Goal: Task Accomplishment & Management: Complete application form

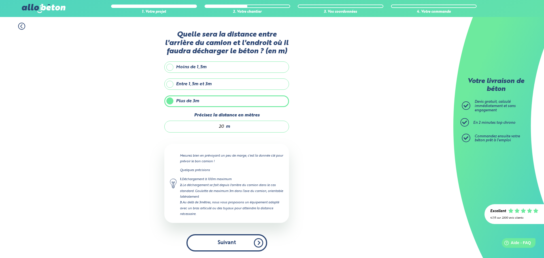
click at [229, 242] on button "Suivant" at bounding box center [227, 242] width 81 height 17
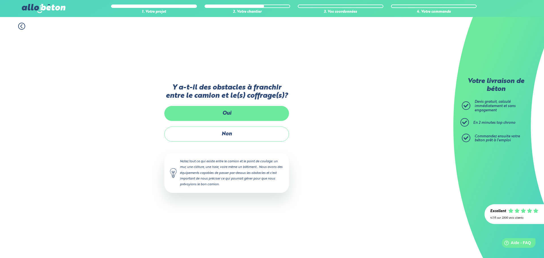
click at [250, 115] on label "Oui" at bounding box center [226, 113] width 125 height 15
click at [0, 0] on input "Oui" at bounding box center [0, 0] width 0 height 0
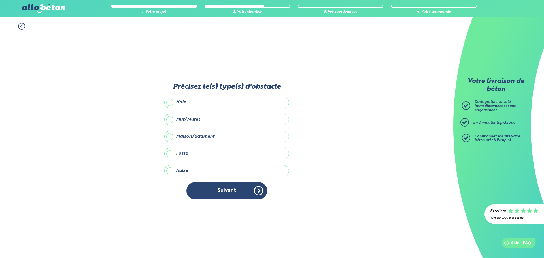
click at [177, 104] on label "Haie" at bounding box center [226, 102] width 125 height 11
click at [0, 0] on input "Haie" at bounding box center [0, 0] width 0 height 0
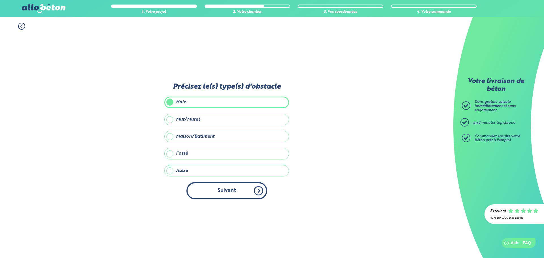
click at [236, 193] on button "Suivant" at bounding box center [227, 190] width 81 height 17
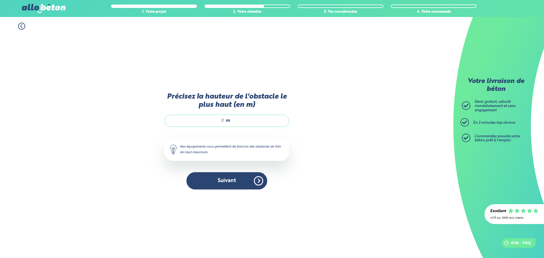
click at [222, 121] on input "Précisez la hauteur de l'obstacle le plus haut (en m)" at bounding box center [197, 121] width 54 height 6
type input "1,7"
click at [221, 182] on button "Suivant" at bounding box center [227, 180] width 81 height 17
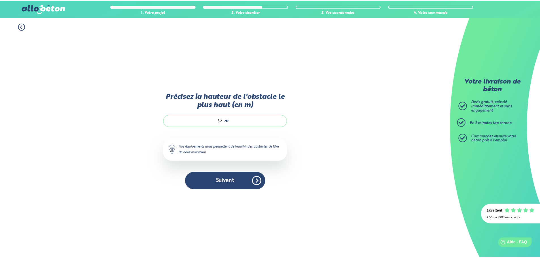
scroll to position [5, 0]
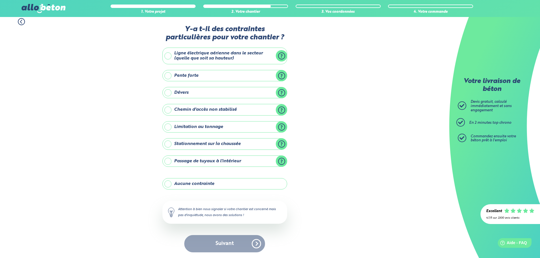
click at [182, 185] on label "Aucune contrainte" at bounding box center [224, 183] width 125 height 11
click at [0, 0] on input "Aucune contrainte" at bounding box center [0, 0] width 0 height 0
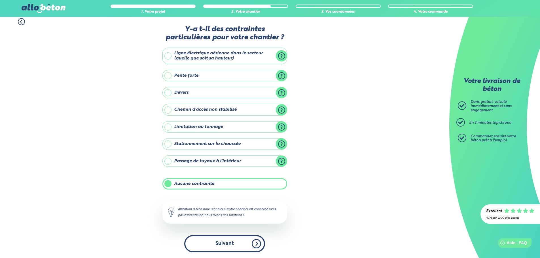
click at [230, 247] on button "Suivant" at bounding box center [224, 243] width 81 height 17
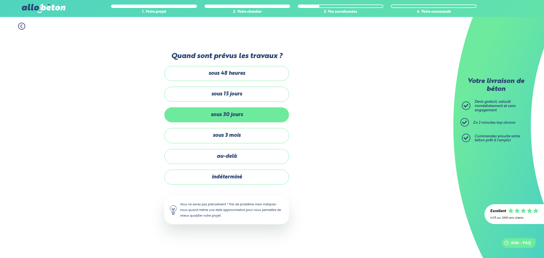
click at [254, 118] on label "sous 30 jours" at bounding box center [226, 114] width 125 height 15
click at [0, 0] on input "sous 30 jours" at bounding box center [0, 0] width 0 height 0
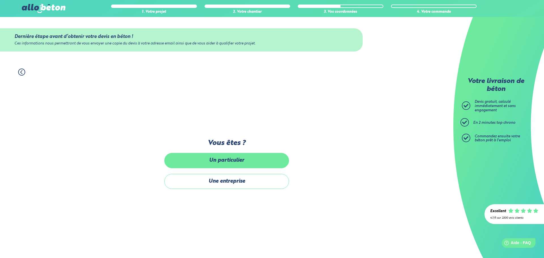
click at [242, 163] on label "Un particulier" at bounding box center [226, 160] width 125 height 15
click at [0, 0] on input "Un particulier" at bounding box center [0, 0] width 0 height 0
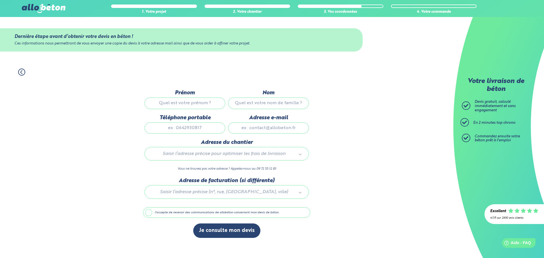
click at [197, 100] on input "Prénom" at bounding box center [185, 103] width 81 height 11
click at [205, 99] on input "Prénom" at bounding box center [185, 103] width 81 height 11
click at [203, 104] on input "Prénom" at bounding box center [185, 103] width 81 height 11
type input "[PERSON_NAME]"
click at [269, 105] on input "Nom" at bounding box center [268, 103] width 81 height 11
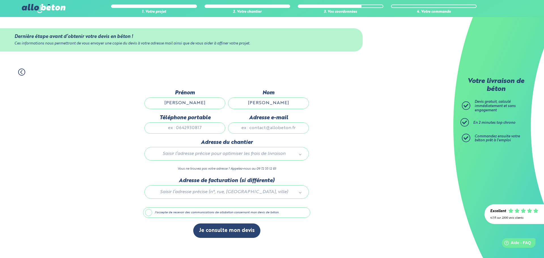
type input "[PERSON_NAME]"
click at [189, 126] on input "Téléphone portable" at bounding box center [185, 127] width 81 height 11
type input "0660917569"
type input "11 Chem. de Bas À l'Heure"
type input "j"
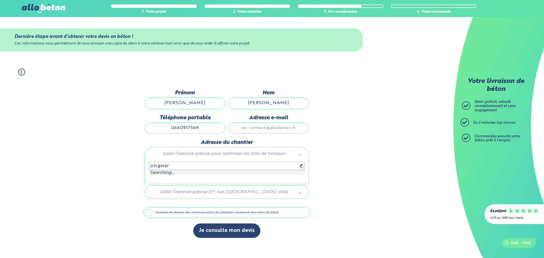
type input "jch.gerard"
click at [268, 130] on input "Adresse e-mail" at bounding box center [268, 127] width 81 height 11
type input "[EMAIL_ADDRESS][PERSON_NAME][DOMAIN_NAME]"
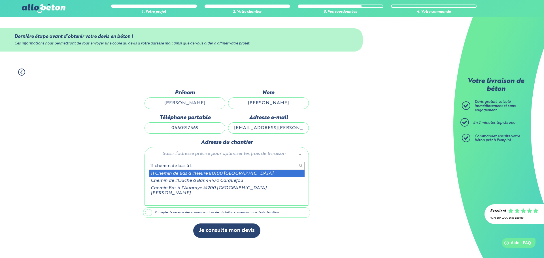
type input "11 chemin de bas à l"
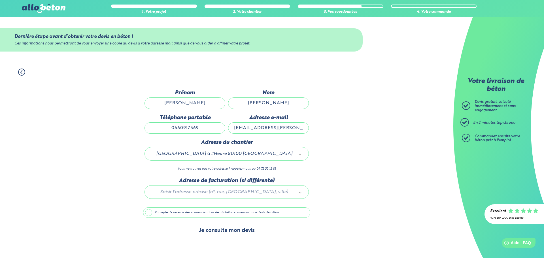
click at [221, 230] on button "Je consulte mon devis" at bounding box center [226, 231] width 67 height 14
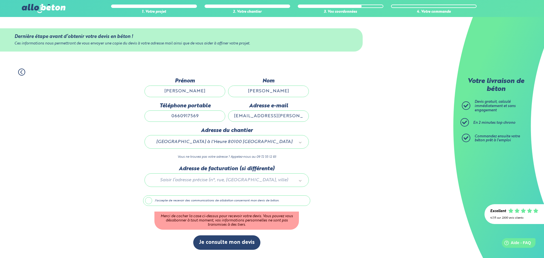
click at [150, 200] on label "J'accepte de recevoir des communications de allobéton concernant mon devis de b…" at bounding box center [226, 201] width 167 height 11
click at [0, 0] on input "J'accepte de recevoir des communications de allobéton concernant mon devis de b…" at bounding box center [0, 0] width 0 height 0
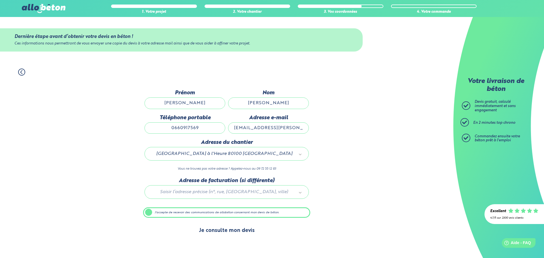
drag, startPoint x: 241, startPoint y: 228, endPoint x: 245, endPoint y: 228, distance: 4.3
click at [241, 228] on button "Je consulte mon devis" at bounding box center [226, 231] width 67 height 14
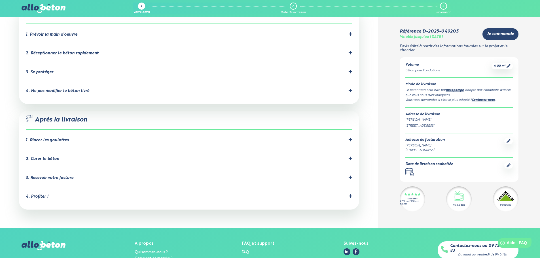
scroll to position [526, 0]
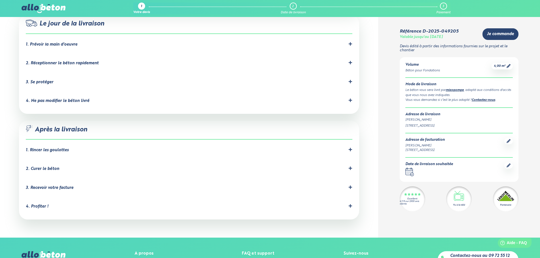
click at [350, 148] on icon at bounding box center [350, 149] width 3 height 3
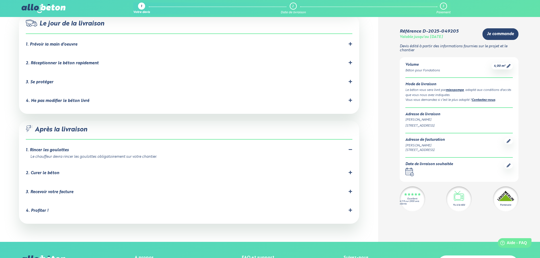
click at [350, 149] on icon at bounding box center [350, 149] width 3 height 1
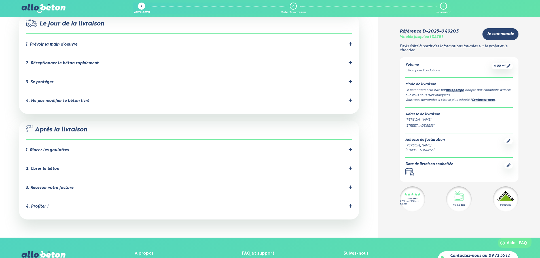
click at [38, 161] on li "2. Curer le béton C'est important pour éviter les fissures dues à un séchage tr…" at bounding box center [189, 170] width 327 height 19
click at [41, 167] on div "2. Curer le béton" at bounding box center [42, 169] width 33 height 5
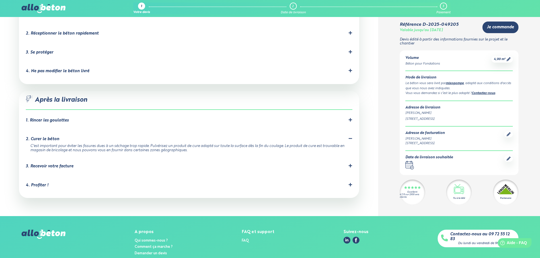
scroll to position [562, 0]
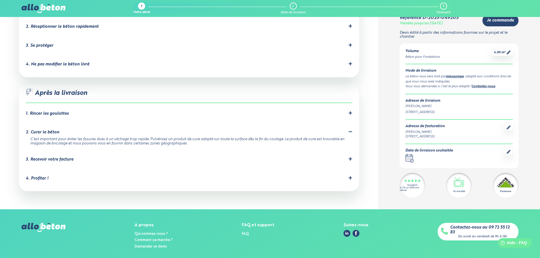
drag, startPoint x: 149, startPoint y: 97, endPoint x: 126, endPoint y: 115, distance: 29.6
click at [126, 130] on div "2. Curer le béton" at bounding box center [189, 132] width 327 height 5
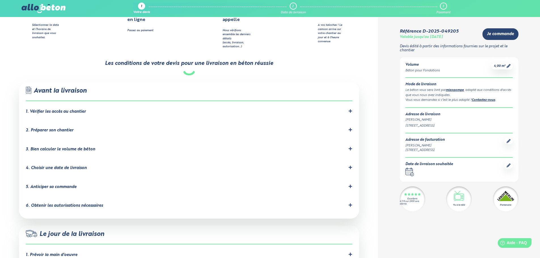
scroll to position [327, 0]
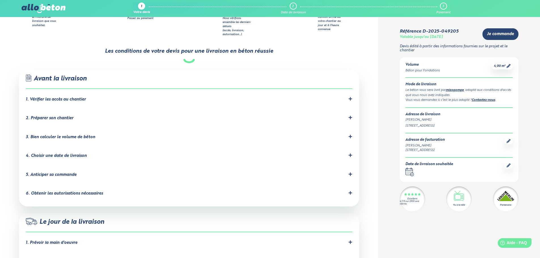
click at [84, 135] on div "3. Bien calculer le volume de béton" at bounding box center [60, 137] width 69 height 5
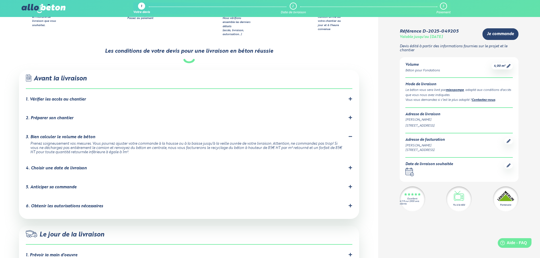
click at [91, 135] on div "3. Bien calculer le volume de béton" at bounding box center [60, 137] width 69 height 5
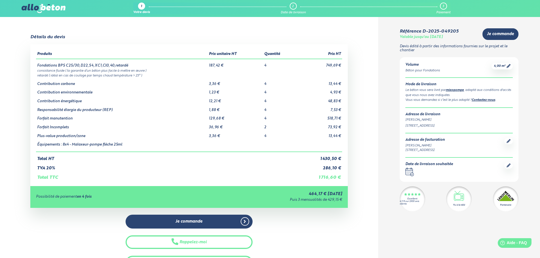
scroll to position [0, 0]
